Goal: Transaction & Acquisition: Purchase product/service

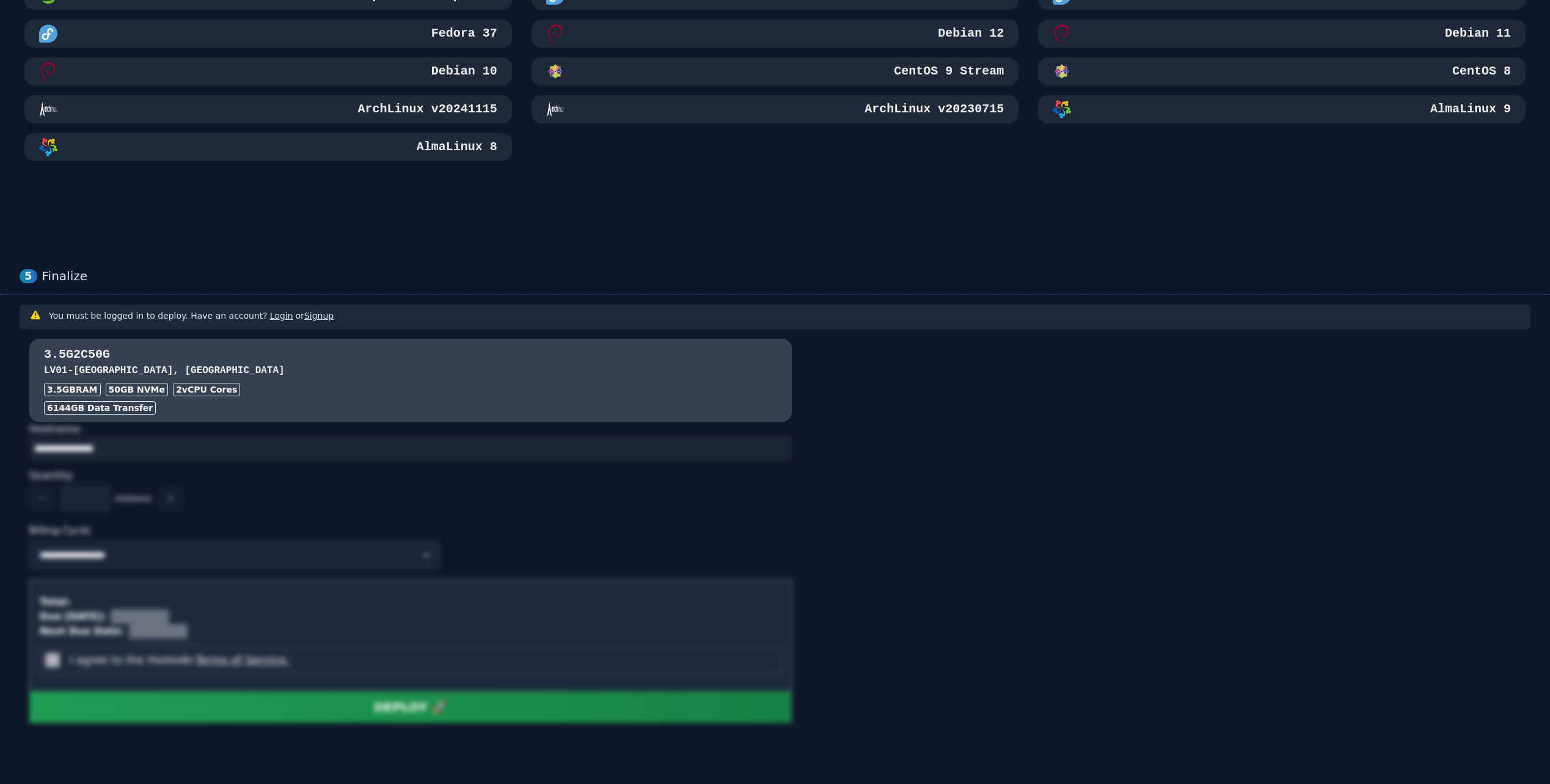
scroll to position [735, 0]
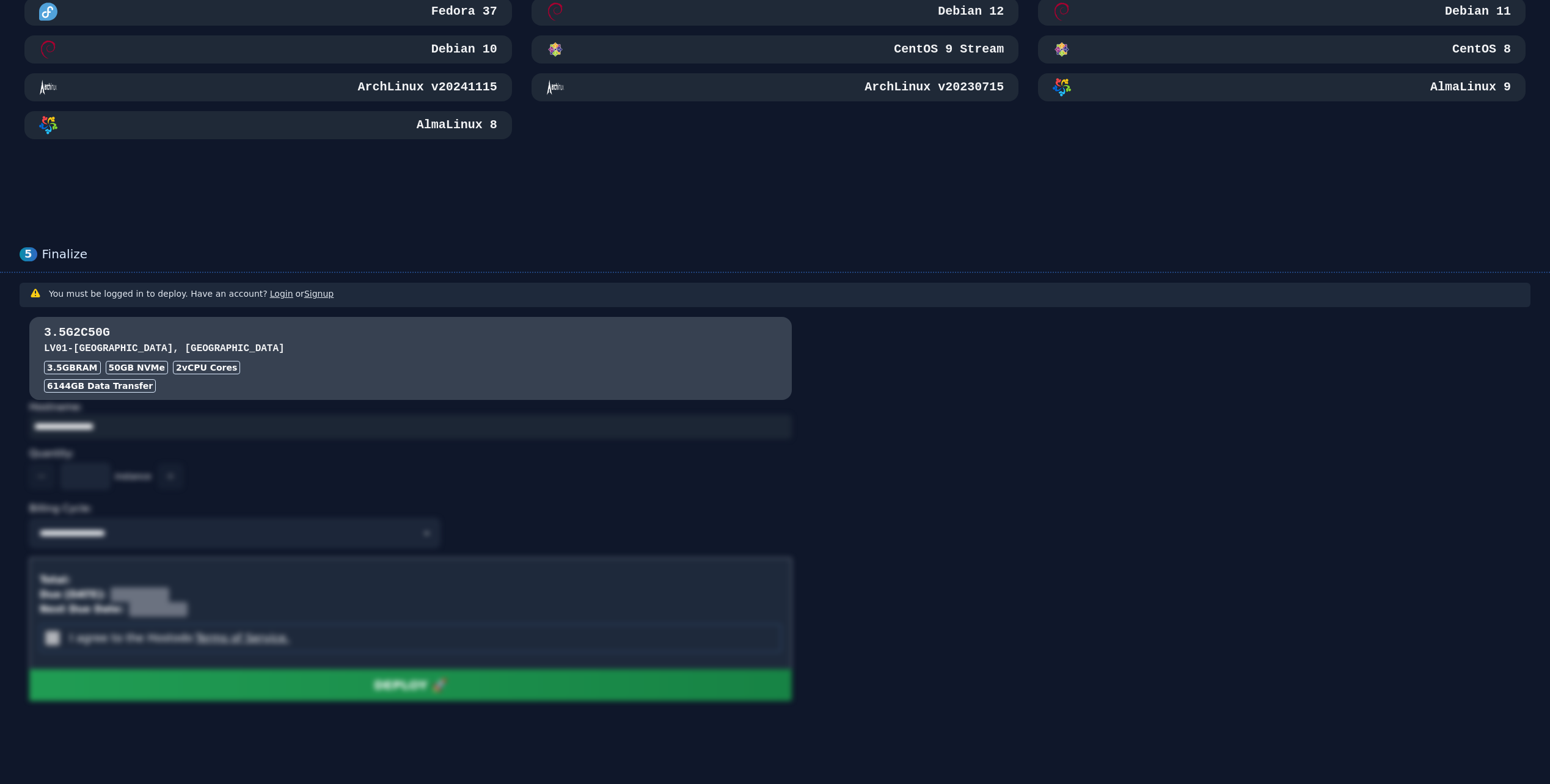
click at [1008, 353] on div "**********" at bounding box center [775, 492] width 1511 height 418
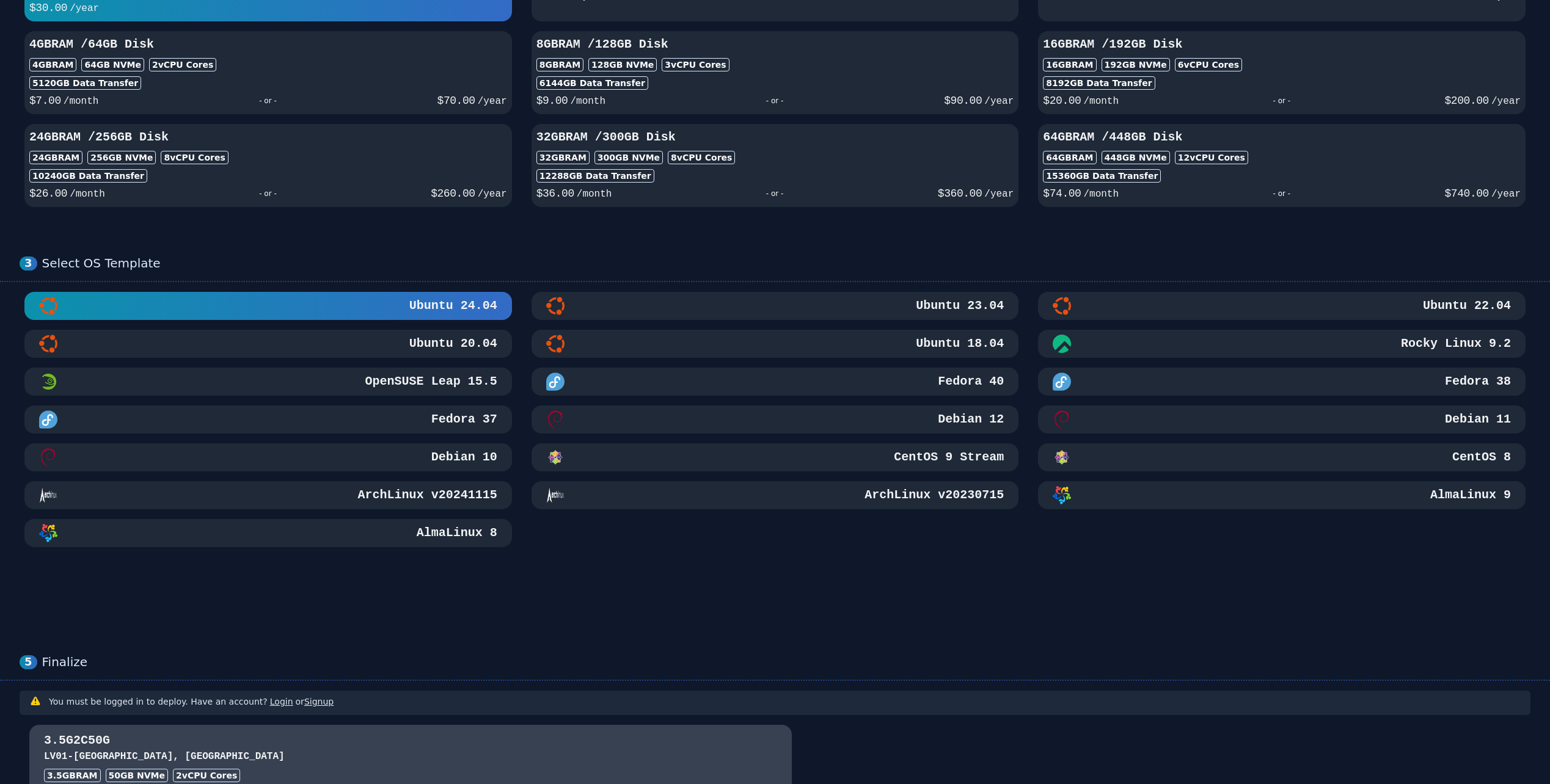
scroll to position [185, 0]
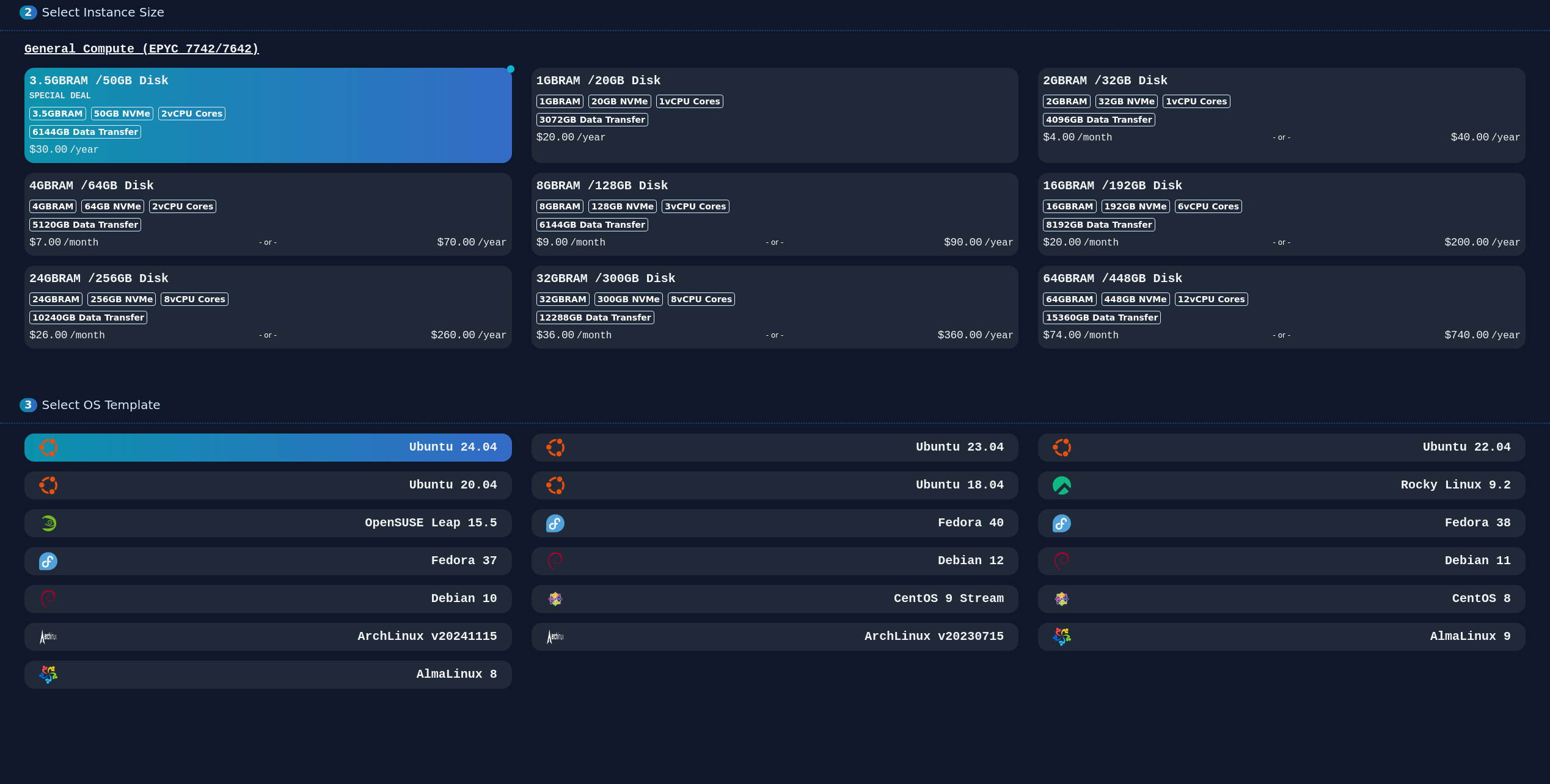
click at [397, 141] on div "$ 30.00 /year" at bounding box center [268, 148] width 478 height 19
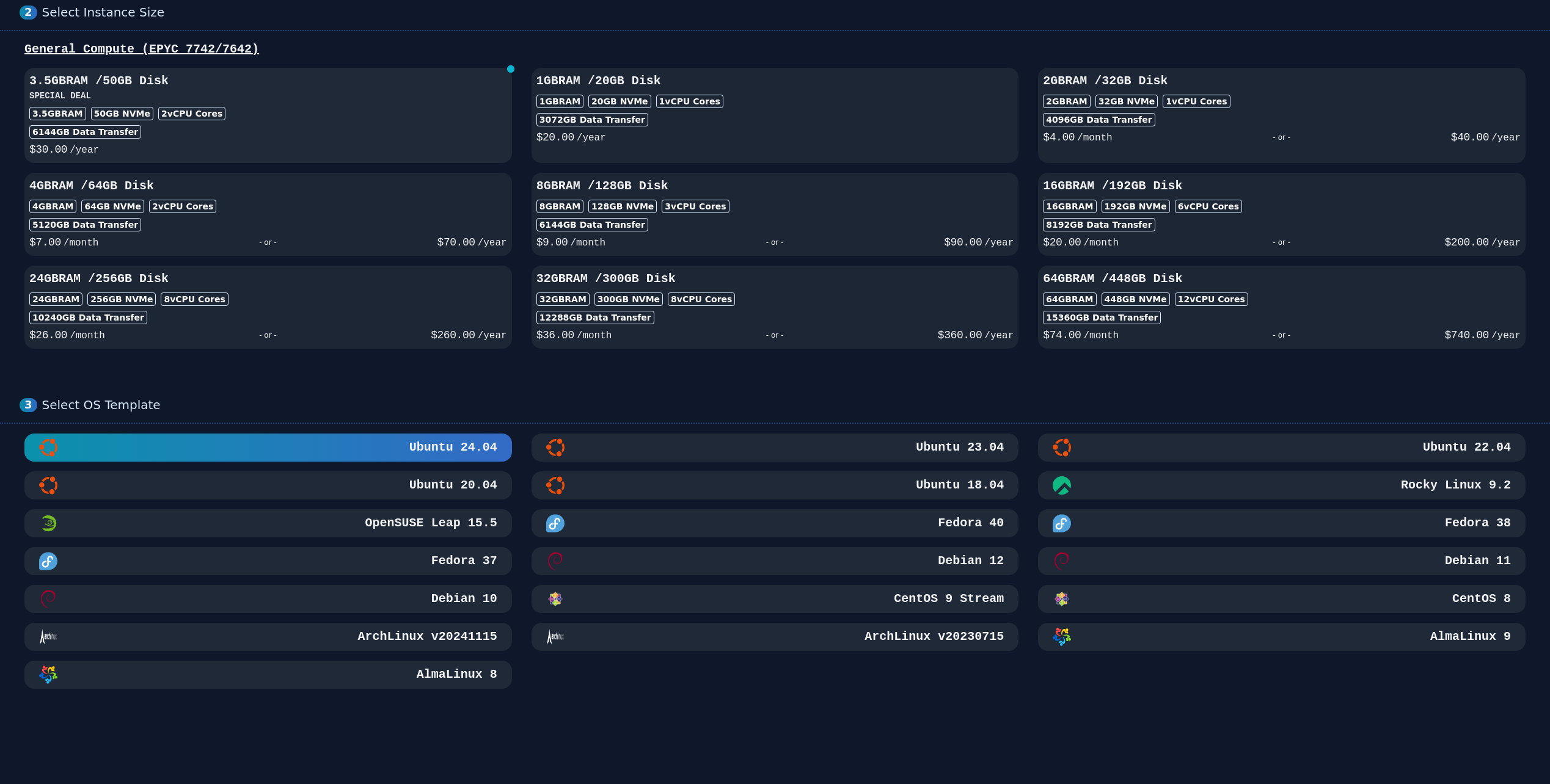
click at [372, 118] on div "3.5GB RAM 50 GB NVMe 2 vCPU Cores" at bounding box center [268, 113] width 478 height 13
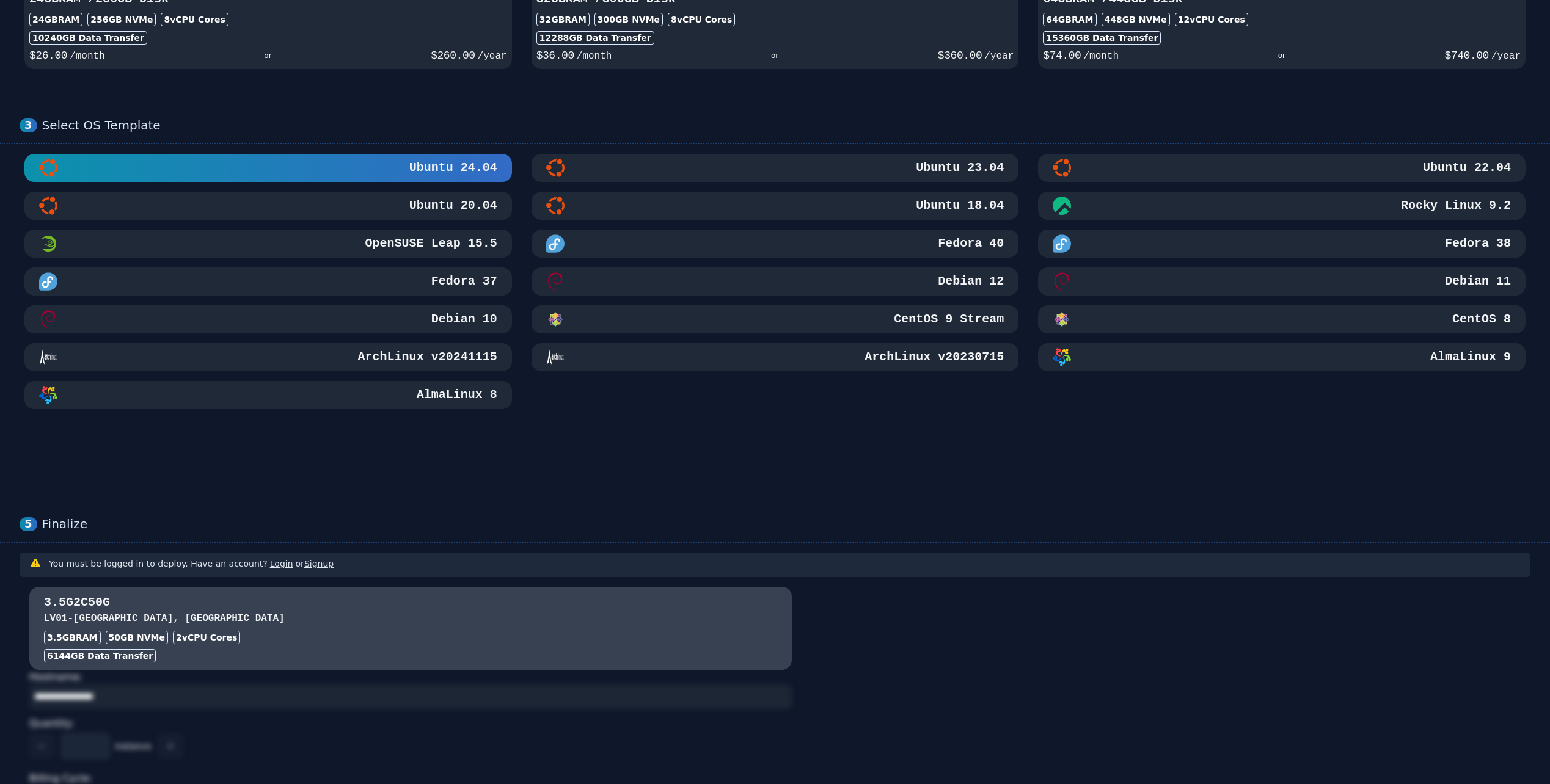
scroll to position [430, 0]
